Goal: Information Seeking & Learning: Learn about a topic

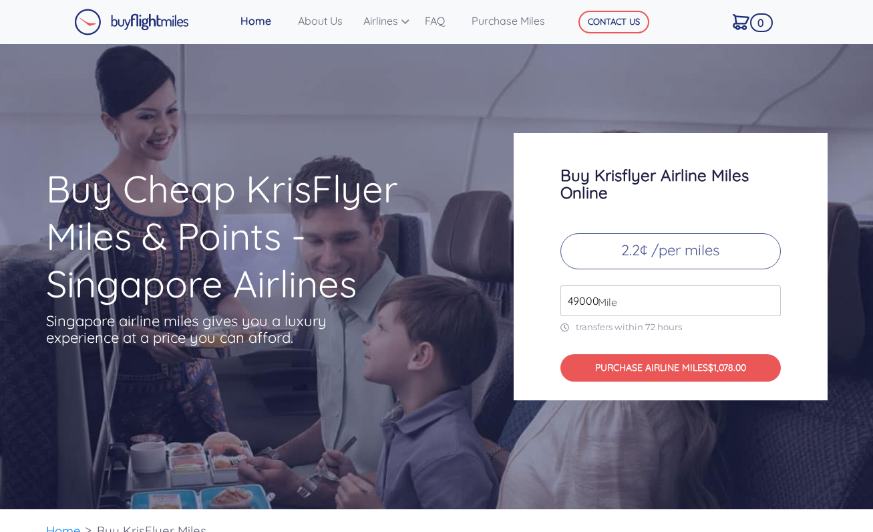
click at [596, 302] on span "Mile" at bounding box center [604, 302] width 26 height 16
click at [702, 303] on input "49000" at bounding box center [670, 300] width 220 height 31
click at [768, 307] on input "49000" at bounding box center [670, 300] width 220 height 31
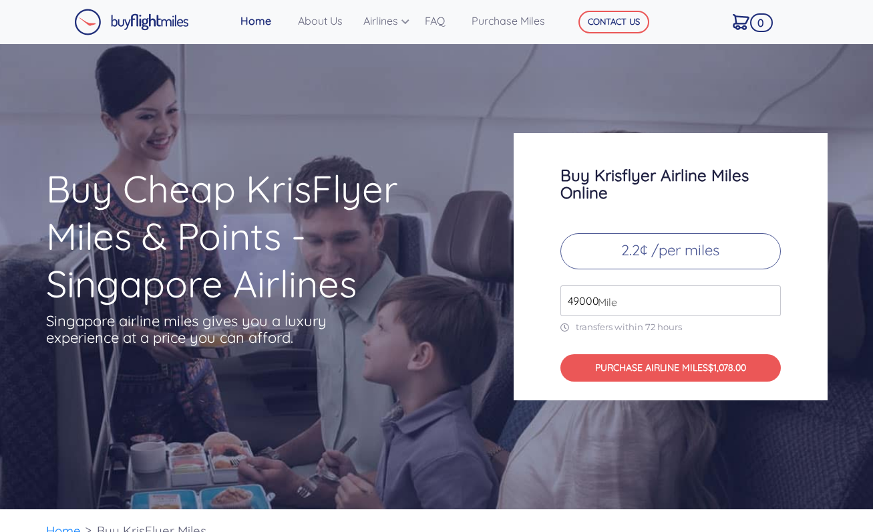
click at [768, 307] on input "49000" at bounding box center [670, 300] width 220 height 31
click at [768, 297] on input "50000" at bounding box center [670, 300] width 220 height 31
click at [768, 297] on input "51000" at bounding box center [670, 300] width 220 height 31
click at [768, 305] on input "50000" at bounding box center [670, 300] width 220 height 31
type input "49000"
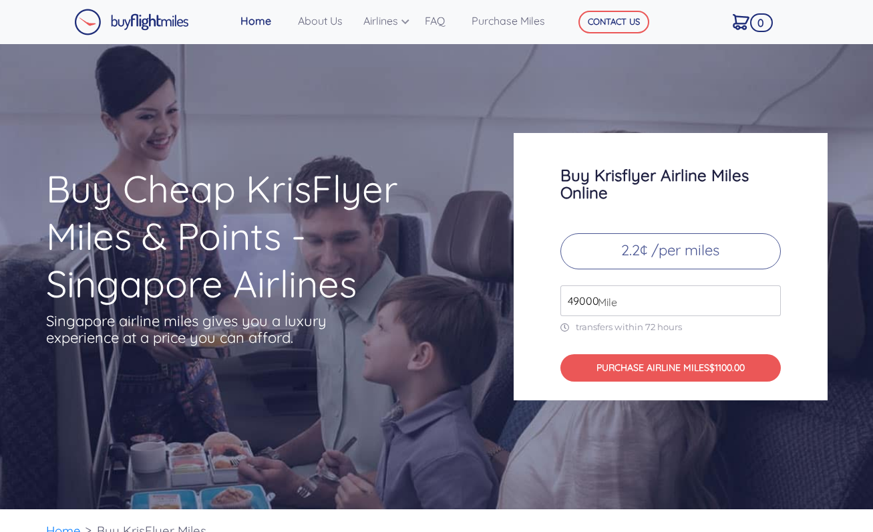
click at [770, 305] on input "49000" at bounding box center [670, 300] width 220 height 31
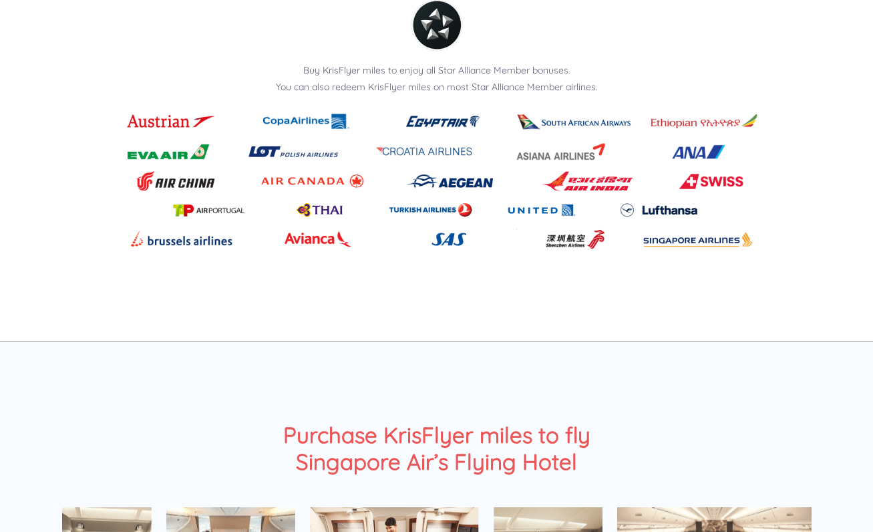
scroll to position [1719, 0]
